Goal: Task Accomplishment & Management: Manage account settings

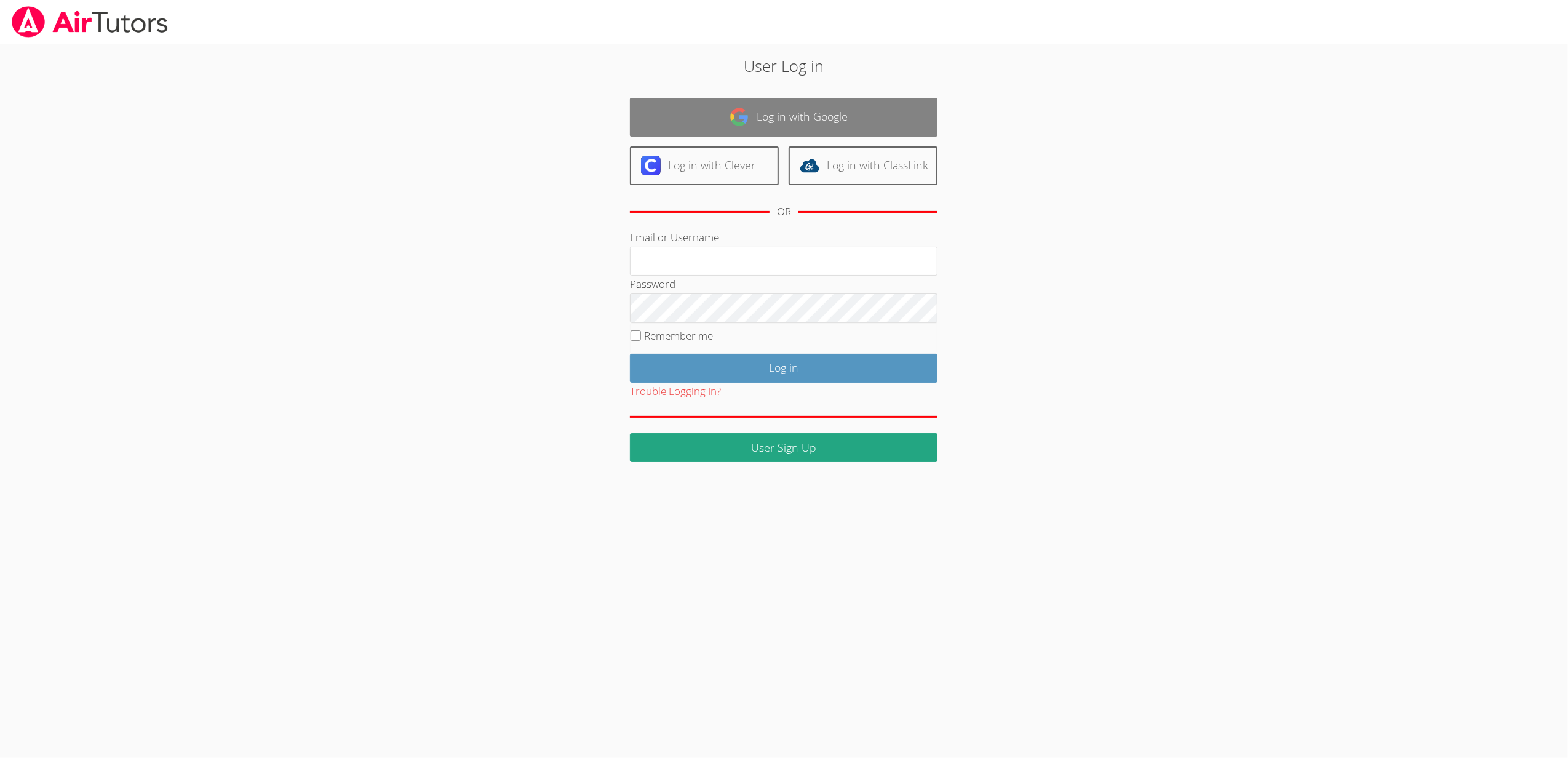
type input "[EMAIL_ADDRESS][DOMAIN_NAME]"
click at [759, 119] on link "Log in with Google" at bounding box center [783, 117] width 308 height 39
